Goal: Task Accomplishment & Management: Manage account settings

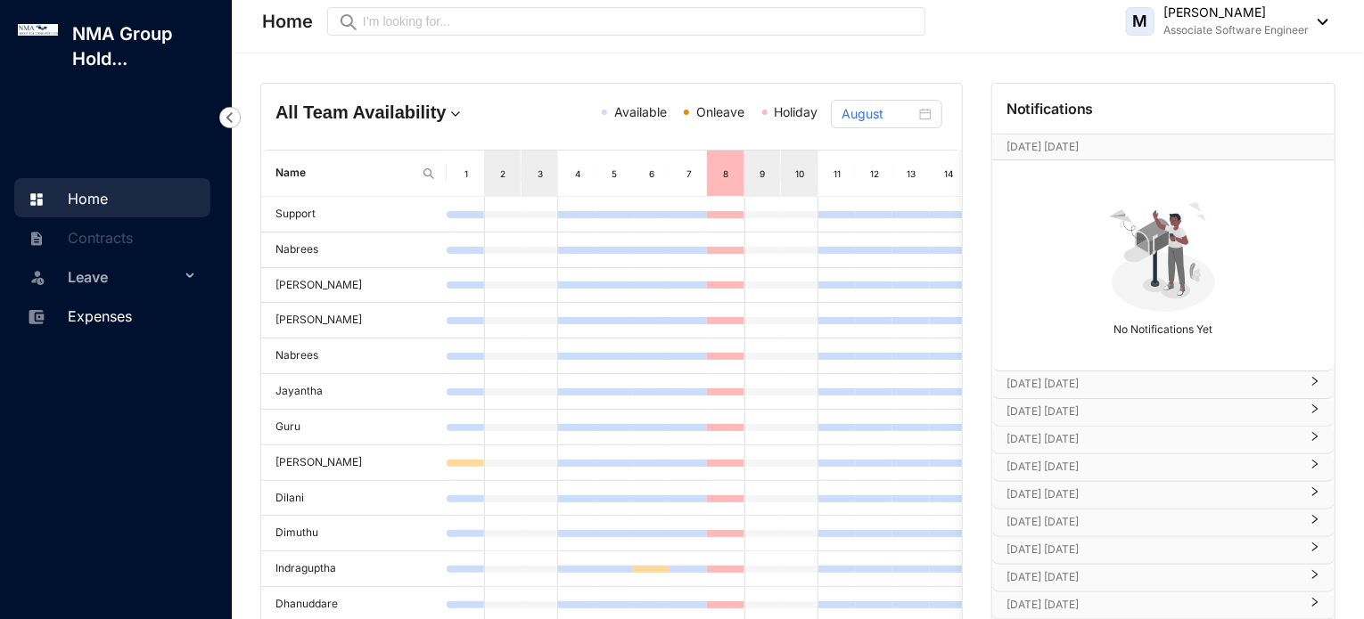
click at [115, 307] on link "Expenses" at bounding box center [77, 316] width 109 height 18
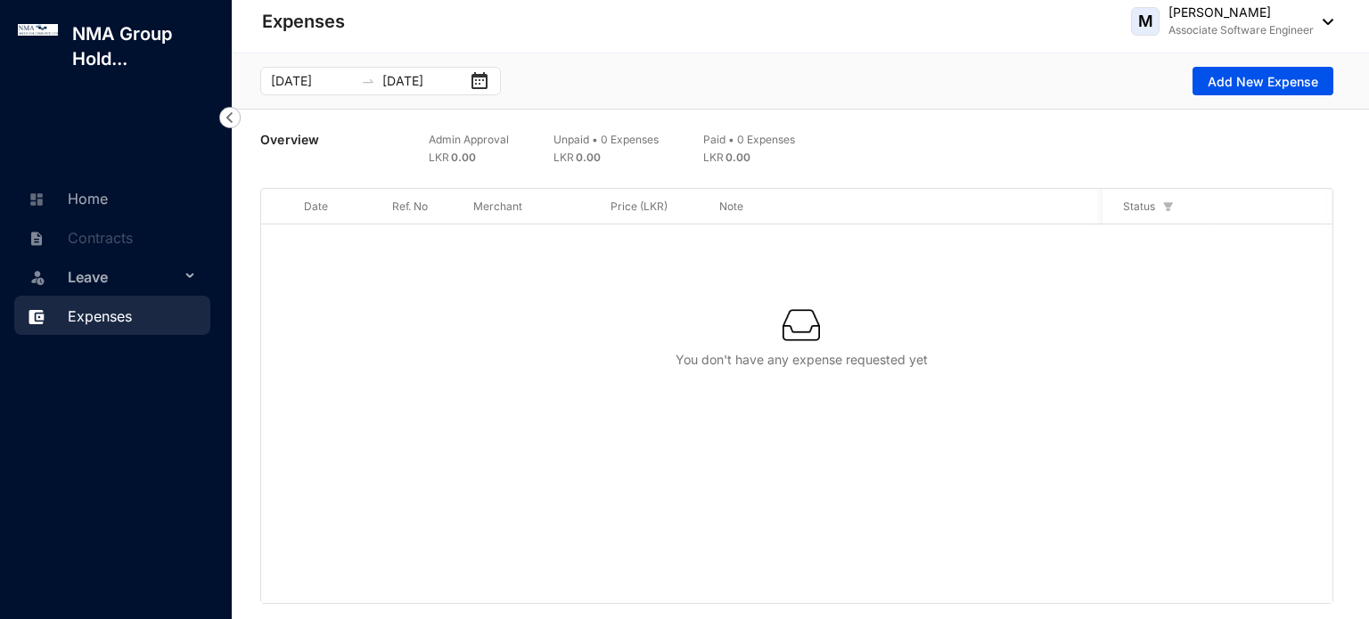
click at [1276, 26] on p "Associate Software Engineer" at bounding box center [1240, 30] width 145 height 18
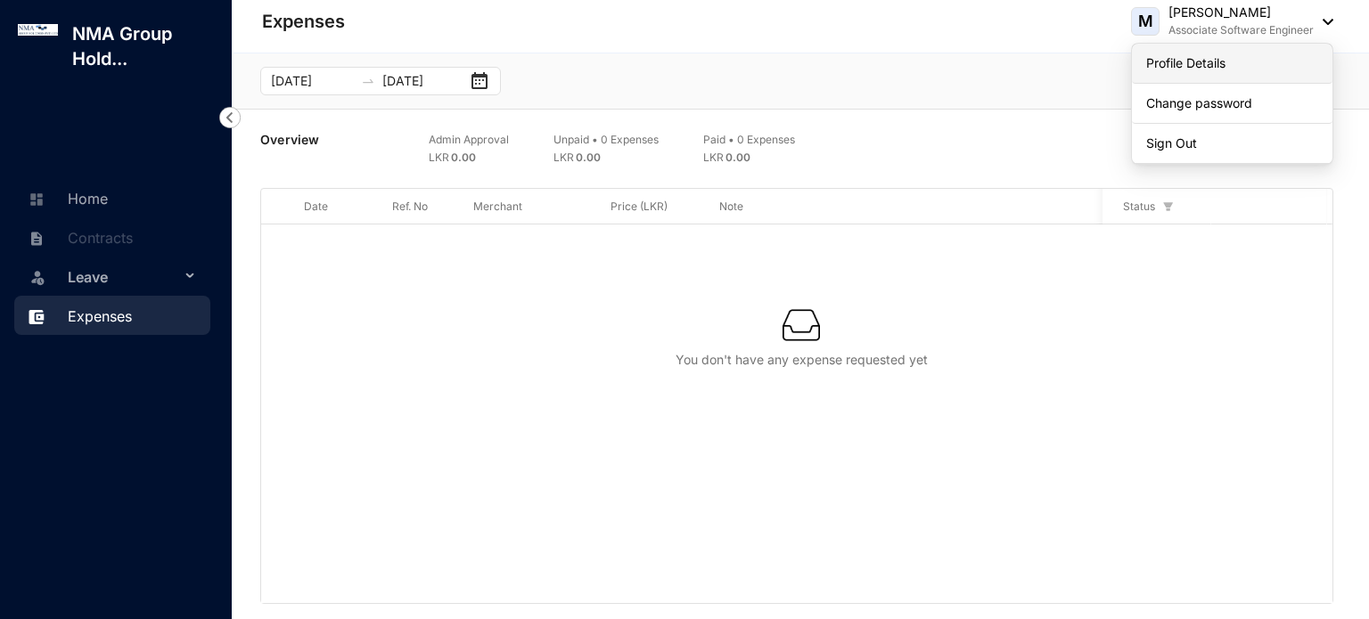
click at [1213, 54] on link "Profile Details" at bounding box center [1232, 63] width 172 height 18
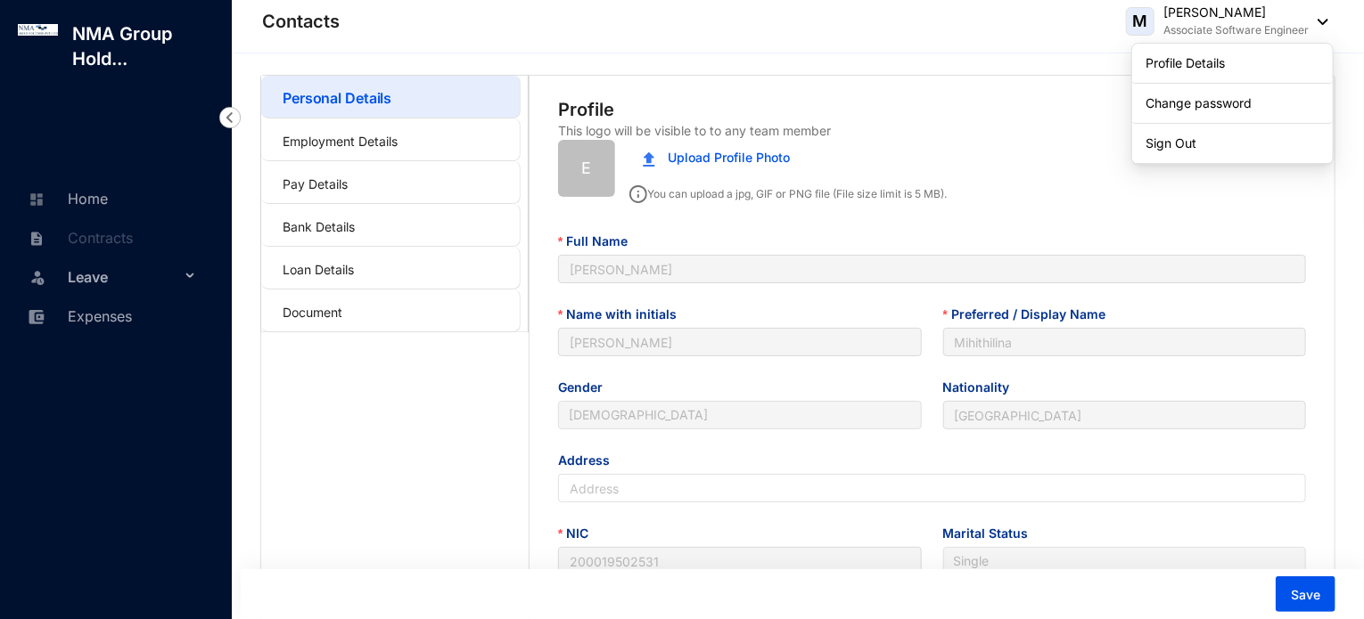
type input "[DATE]"
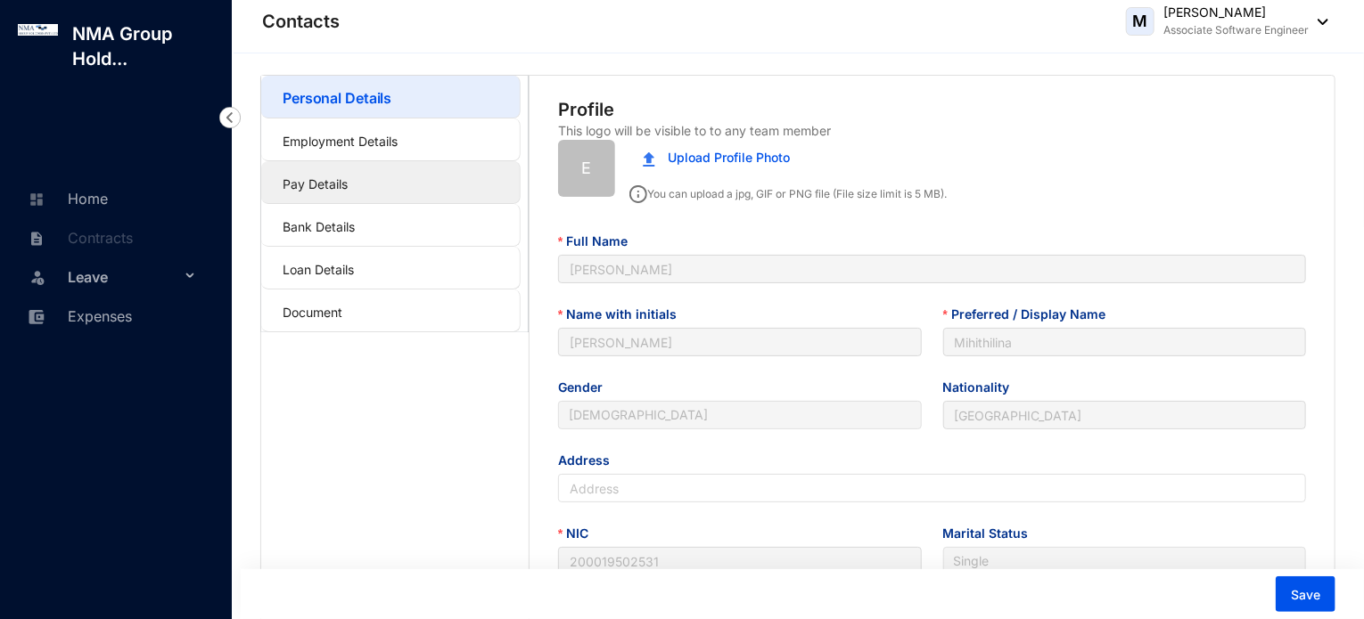
click at [348, 176] on link "Pay Details" at bounding box center [315, 183] width 65 height 15
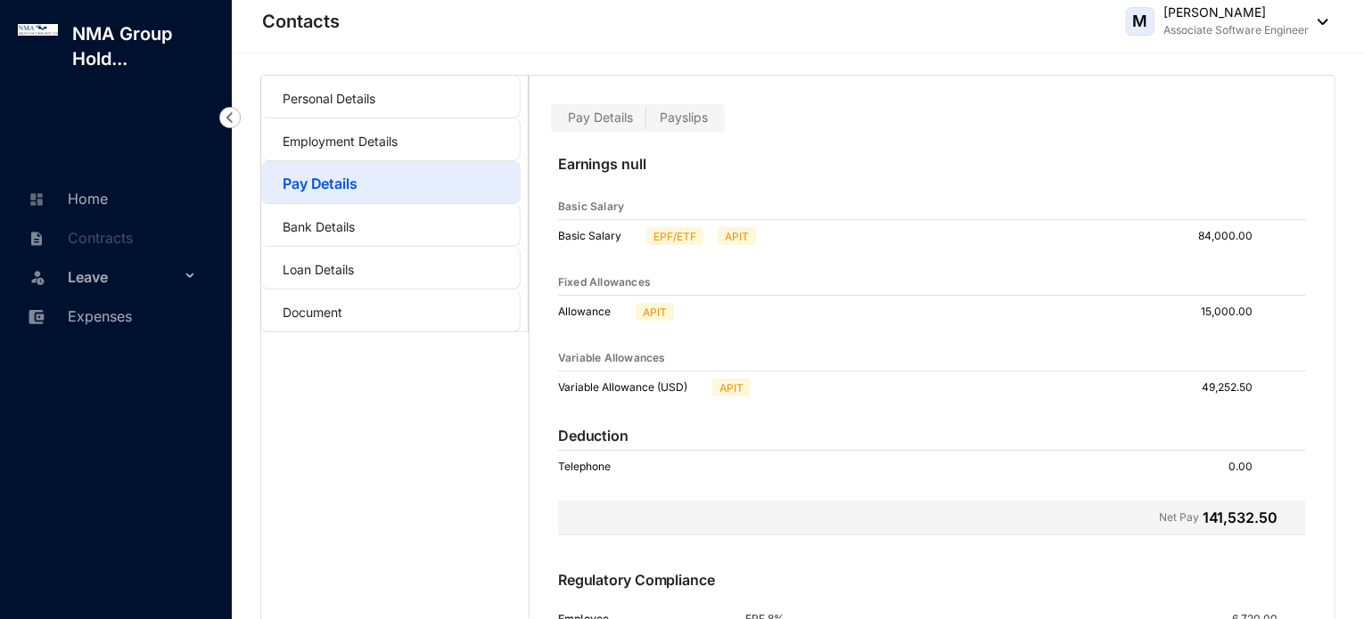
click at [669, 126] on label "Payslips" at bounding box center [683, 118] width 75 height 20
click at [646, 122] on input "Payslips" at bounding box center [646, 122] width 0 height 0
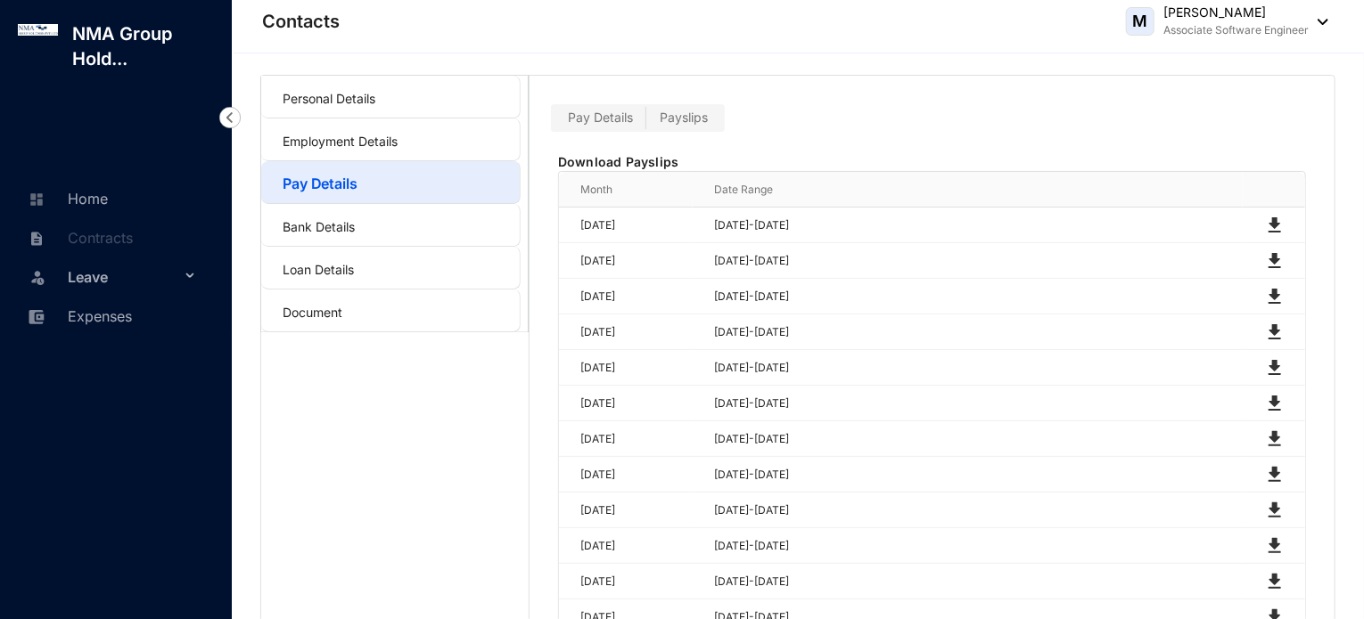
click at [608, 122] on span "Pay Details" at bounding box center [600, 117] width 65 height 15
click at [554, 122] on input "Pay Details" at bounding box center [554, 122] width 0 height 0
